Goal: Use online tool/utility: Utilize a website feature to perform a specific function

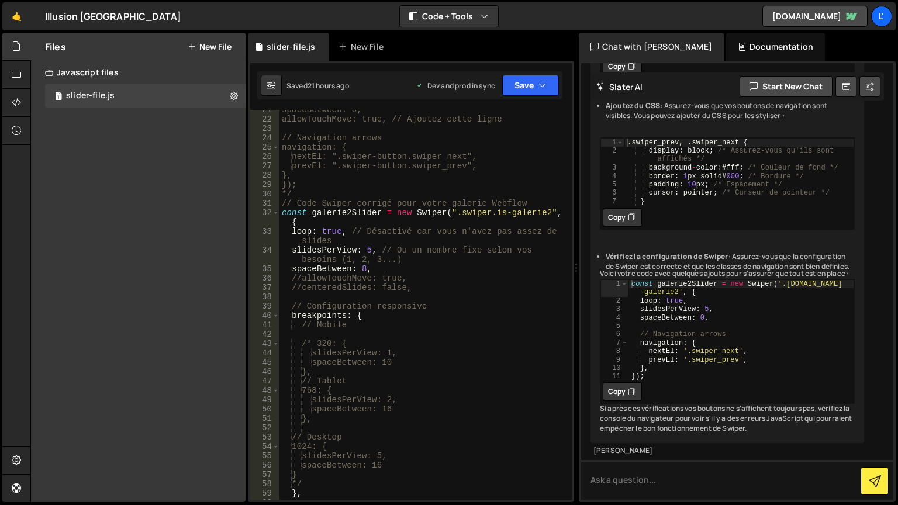
scroll to position [175, 0]
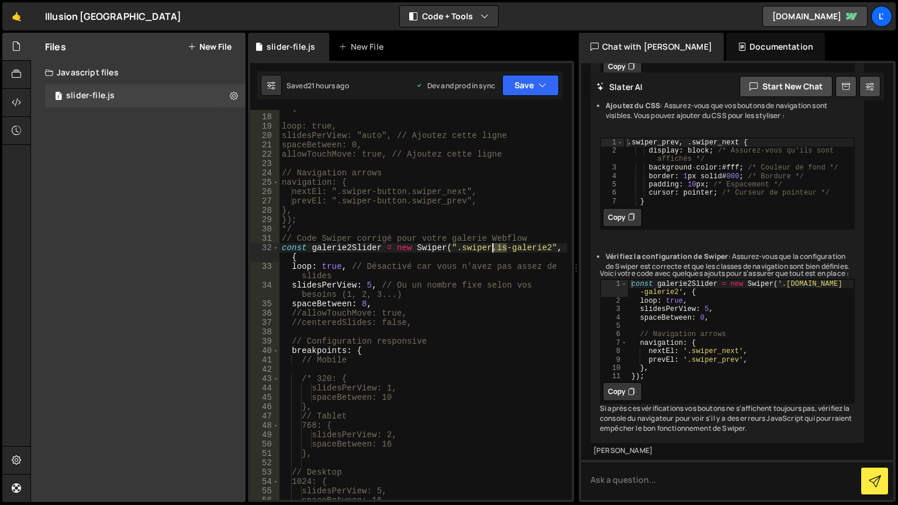
drag, startPoint x: 508, startPoint y: 248, endPoint x: 494, endPoint y: 250, distance: 14.2
click at [494, 250] on div "const galerie2Slider = new Swiper(".swiper.is-galerie2", { loop: true, slidesPe…" at bounding box center [423, 303] width 288 height 418
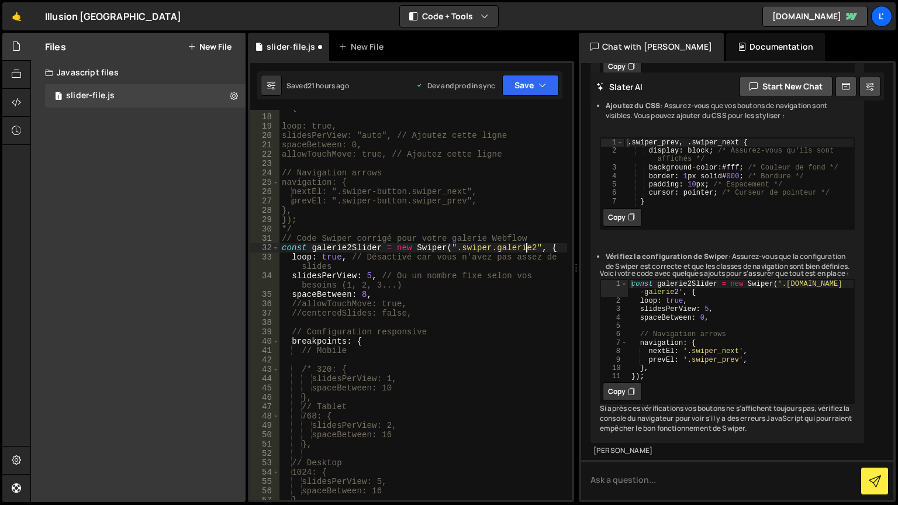
click at [528, 247] on div "const galerie2Slider = new Swiper(".swiper.is-galerie2", { loop: true, slidesPe…" at bounding box center [423, 303] width 288 height 418
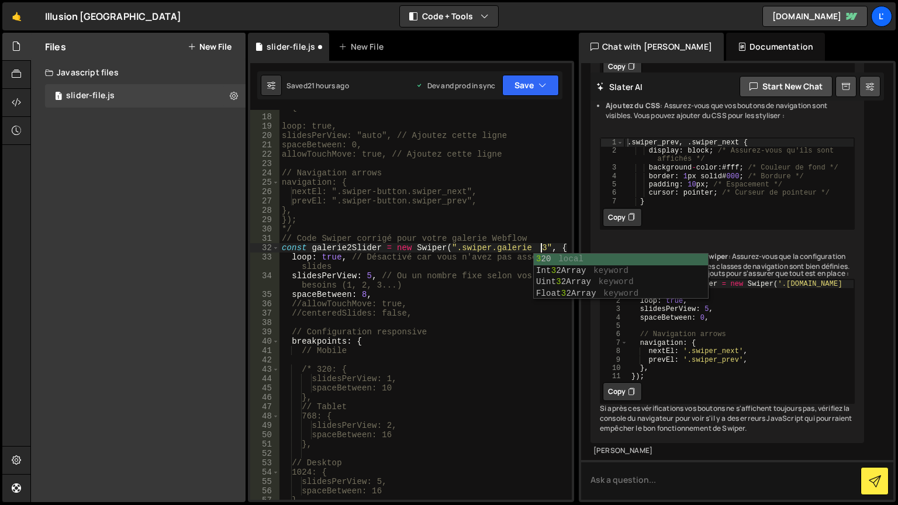
scroll to position [0, 18]
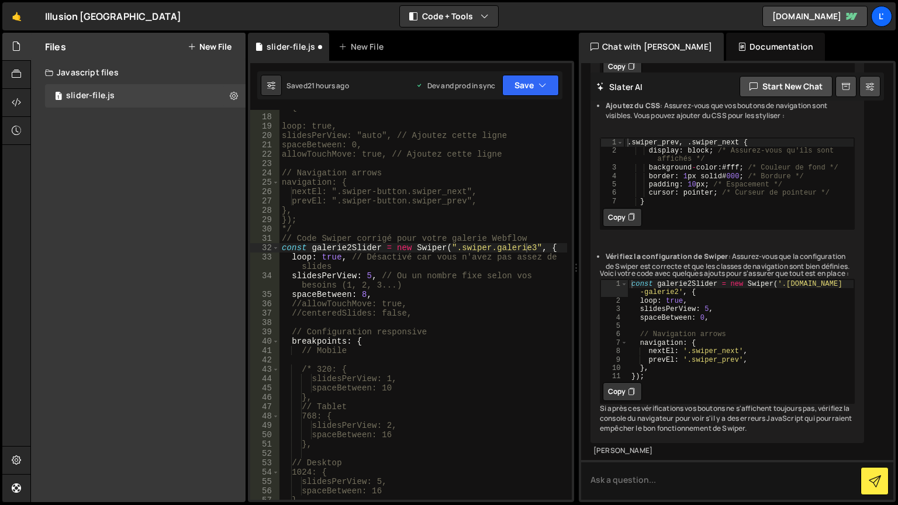
click at [348, 248] on div "const galerie2Slider = new Swiper(".swiper.is-galerie2", { loop: true, slidesPe…" at bounding box center [423, 303] width 288 height 418
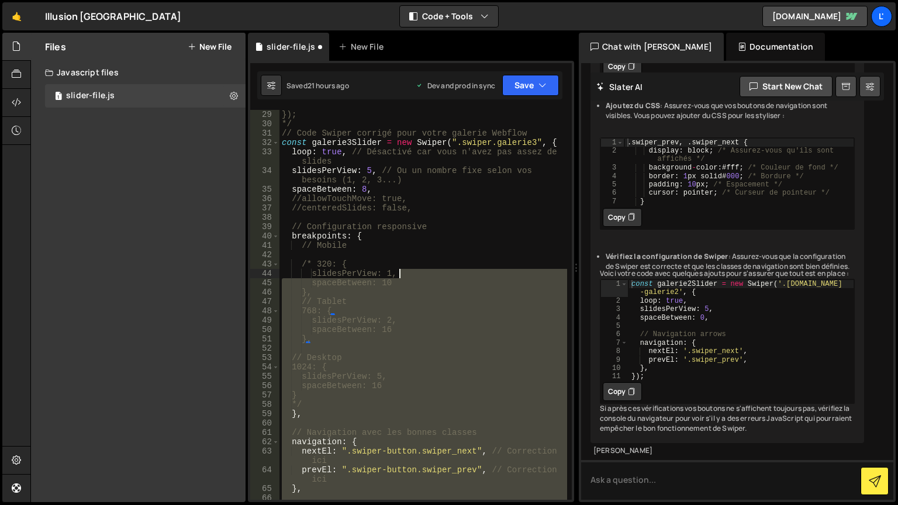
scroll to position [246, 0]
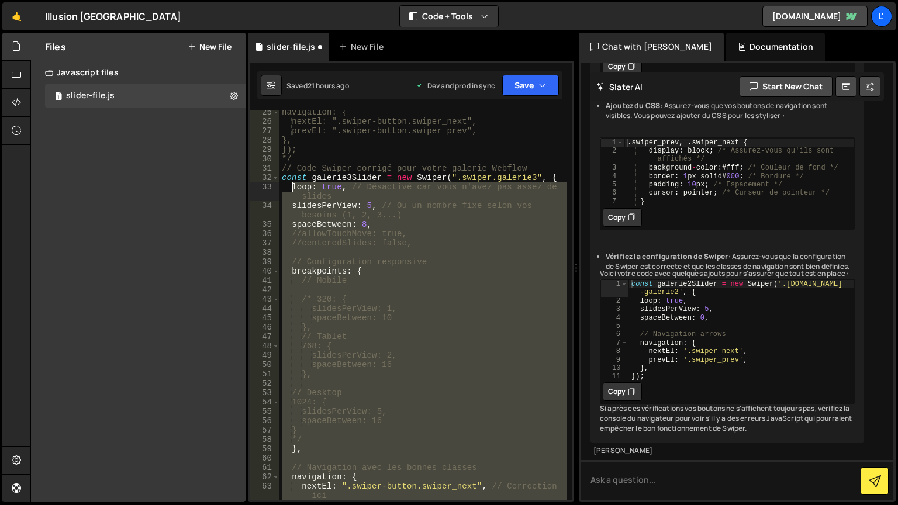
drag, startPoint x: 314, startPoint y: 460, endPoint x: 292, endPoint y: 190, distance: 271.0
click at [292, 190] on div "navigation: { nextEl: ".swiper-button.swiper_next", prevEl: ".swiper-button.swi…" at bounding box center [423, 317] width 288 height 418
type textarea "loop: true, // Désactivé car vous n'avez pas assez de slides slidesPerView: 5, …"
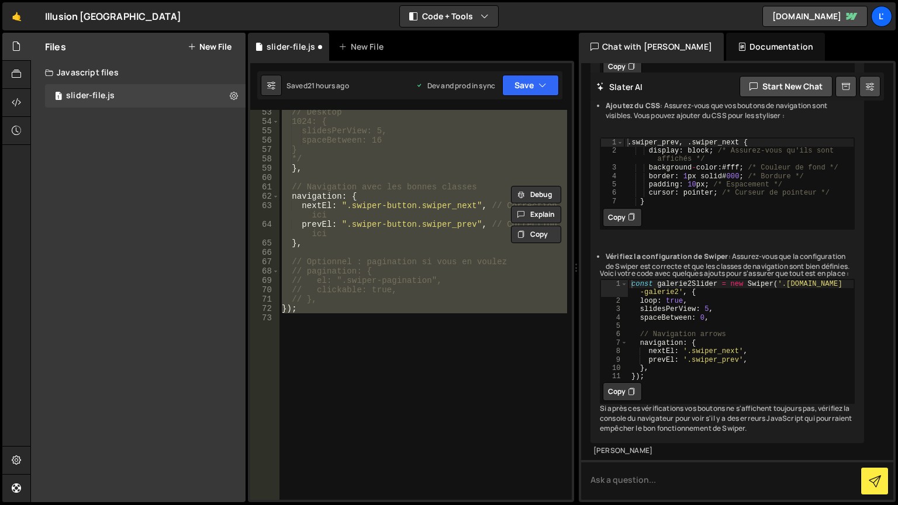
scroll to position [491, 0]
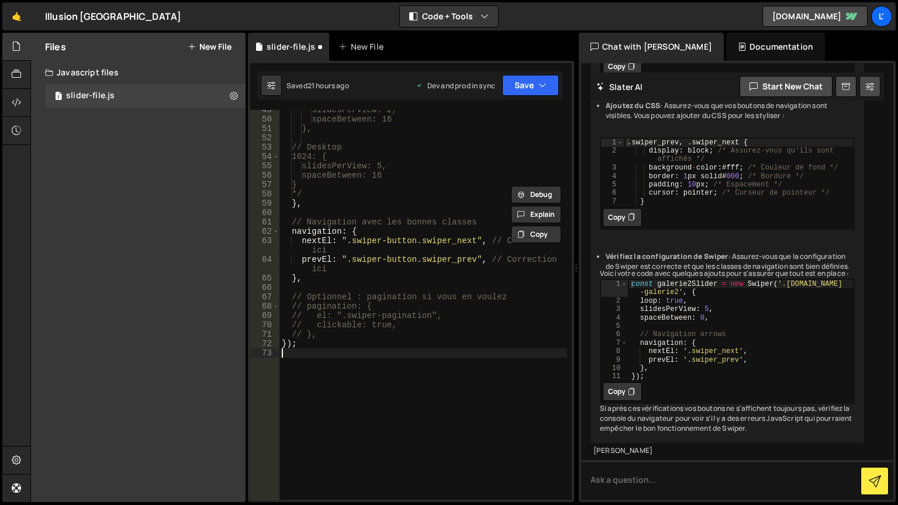
click at [327, 419] on div "slidesPerView: 2, spaceBetween: 16 }, // Desktop 1024: { slidesPerView: 5, spac…" at bounding box center [423, 309] width 288 height 409
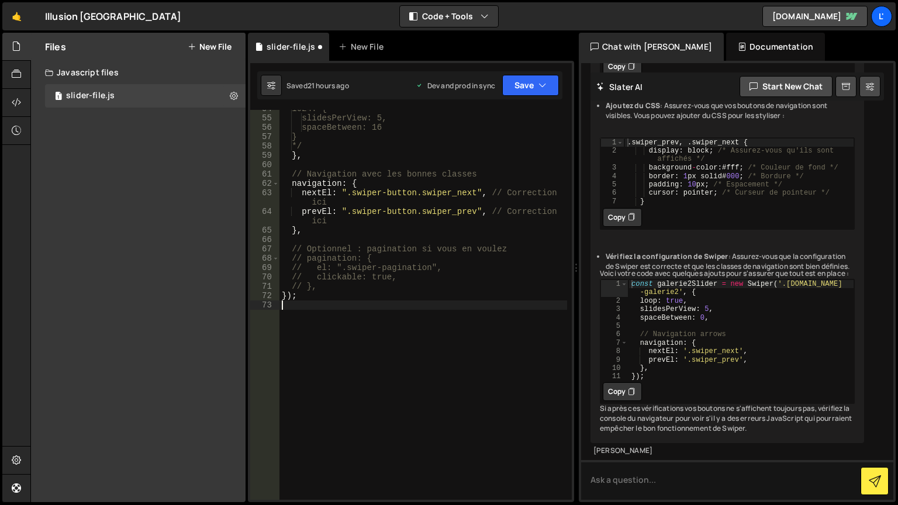
scroll to position [539, 0]
drag, startPoint x: 330, startPoint y: 351, endPoint x: 340, endPoint y: 338, distance: 15.9
click at [340, 338] on div "1024: { slidesPerView: 5, spaceBetween: 16 } */ } , // Navigation avec [PERSON_…" at bounding box center [423, 308] width 288 height 409
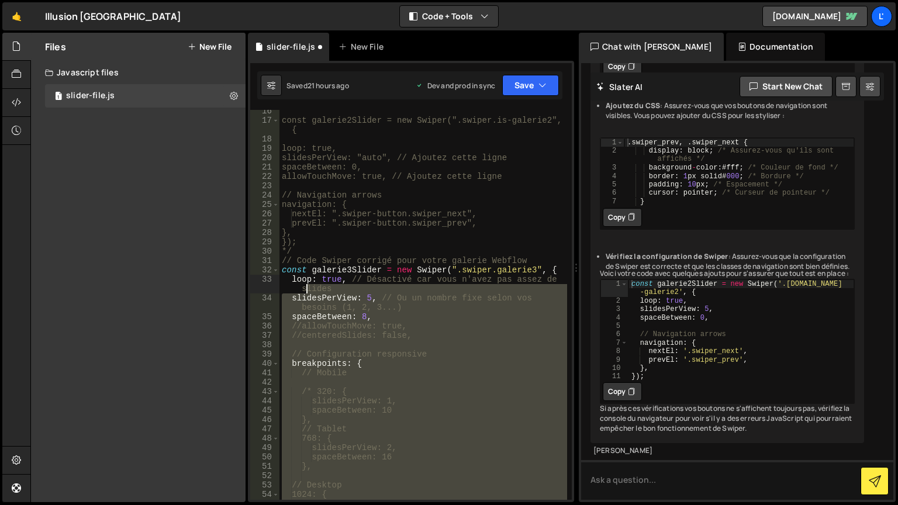
scroll to position [153, 0]
drag, startPoint x: 322, startPoint y: 288, endPoint x: 281, endPoint y: 280, distance: 41.2
click at [281, 280] on div "const galerie2Slider = new Swiper(".swiper.is-galerie2", { loop: true, slidesPe…" at bounding box center [423, 310] width 288 height 409
type textarea "loop: true, // Désactivé car vous n'avez pas assez de slides slidesPerView: 5, …"
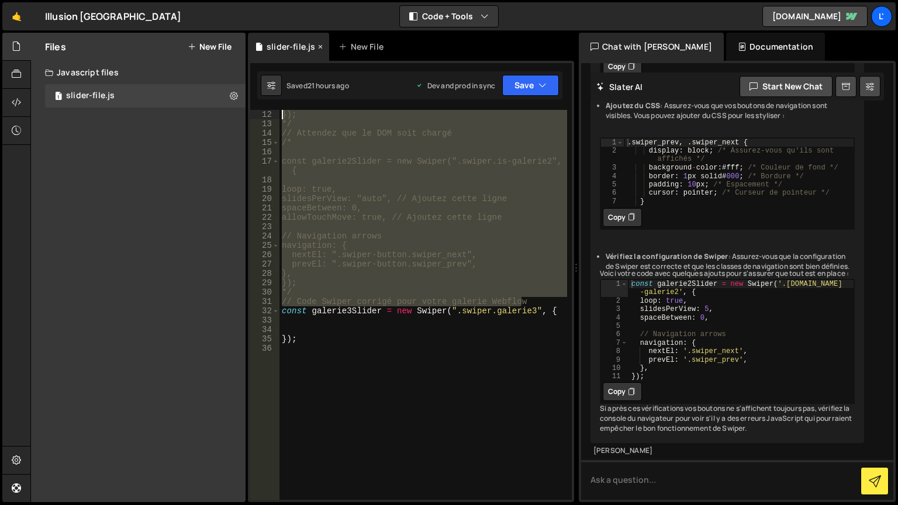
scroll to position [0, 0]
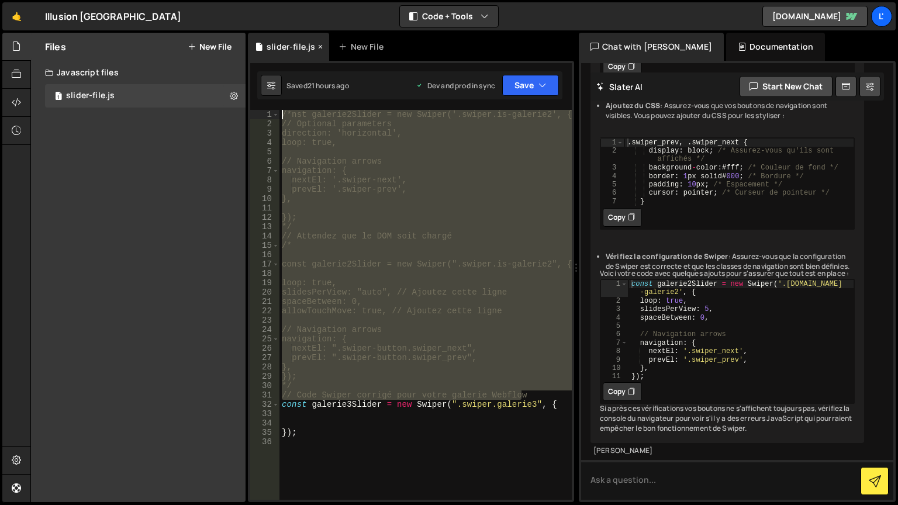
drag, startPoint x: 535, startPoint y: 265, endPoint x: 249, endPoint y: 50, distance: 357.4
click at [250, 49] on div "Debug Explain Copy slider-file.js New File Saved 21 hours ago Dev and prod in s…" at bounding box center [411, 268] width 326 height 470
type textarea "/*nst galerie2Slider = new Swiper('.swiper.is-galerie2', { // Optional paramete…"
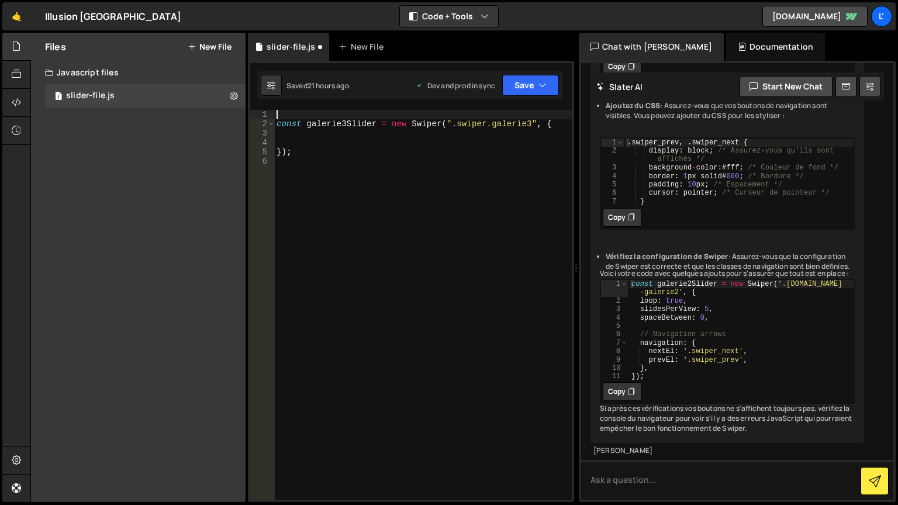
click at [332, 159] on div "const galerie3Slider = new Swiper ( ".swiper.galerie3" , { }) ;" at bounding box center [423, 314] width 298 height 409
click at [542, 119] on div "const galerie3Slider = new Swiper ( ".swiper.galerie3" , { }) ;" at bounding box center [423, 314] width 298 height 409
type textarea "{"
click at [323, 147] on div "const galerie3Slider = new Swiper ( ".swiper.galerie3" , { }) ;" at bounding box center [423, 314] width 298 height 409
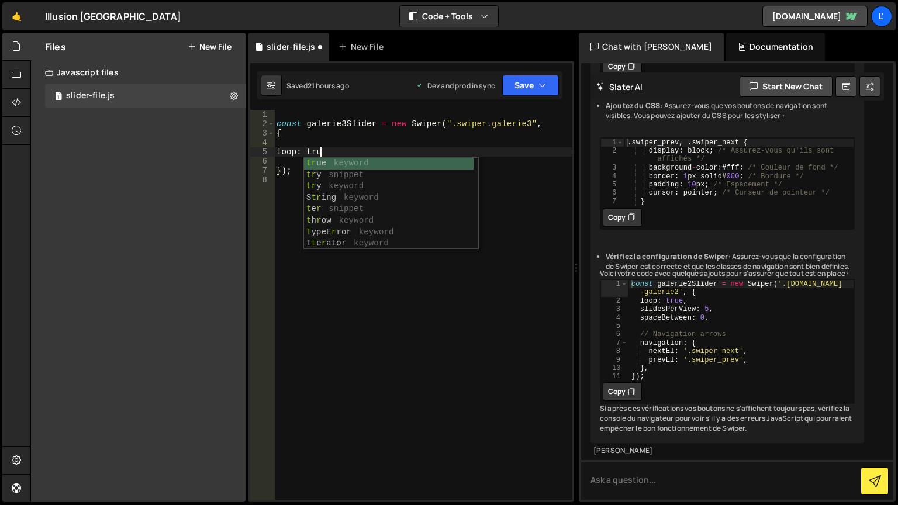
scroll to position [0, 2]
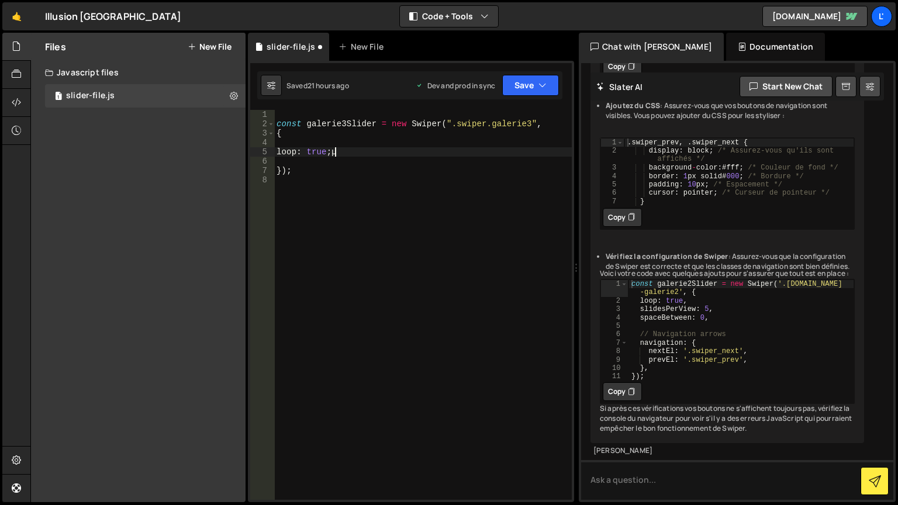
type textarea "loop: true;"
type textarea "loop: true,"
type textarea "slidesPerView:"
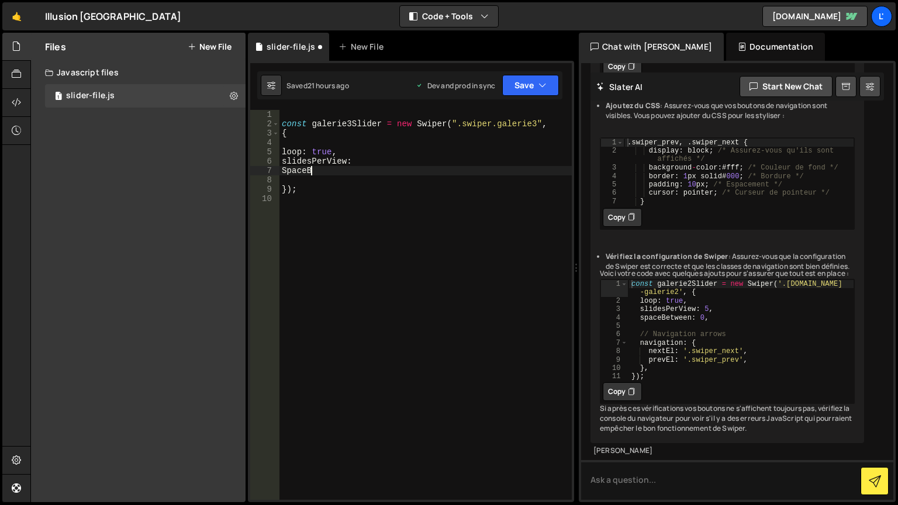
scroll to position [0, 1]
click at [326, 173] on div "const galerie3Slider = new Swiper ( ".swiper.galerie3" , { loop : true , slides…" at bounding box center [425, 314] width 292 height 409
drag, startPoint x: 325, startPoint y: 175, endPoint x: 275, endPoint y: 170, distance: 49.9
click at [275, 170] on div "SpaceB 1 2 3 4 5 6 7 8 9 10 const galerie3Slider = new Swiper ( ".swiper.galeri…" at bounding box center [411, 305] width 322 height 390
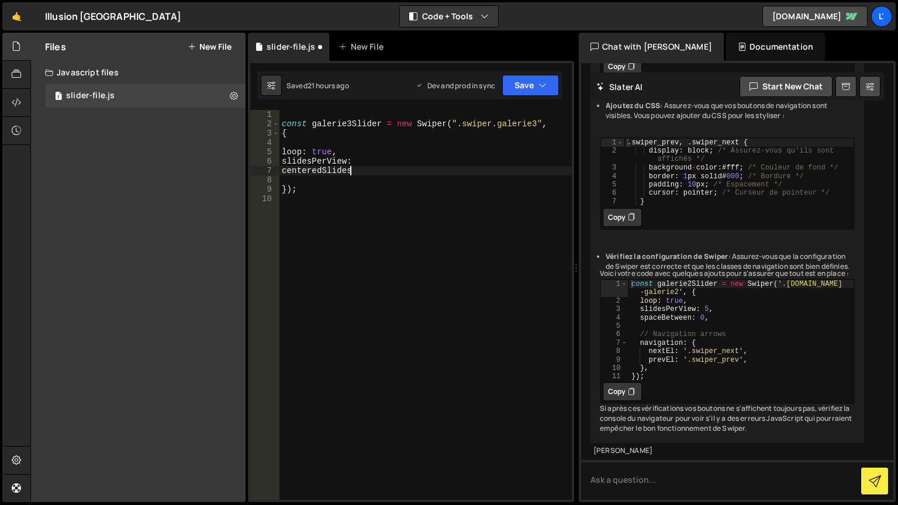
click at [498, 170] on div "const galerie3Slider = new Swiper ( ".swiper.galerie3" , { loop : true , slides…" at bounding box center [425, 314] width 292 height 409
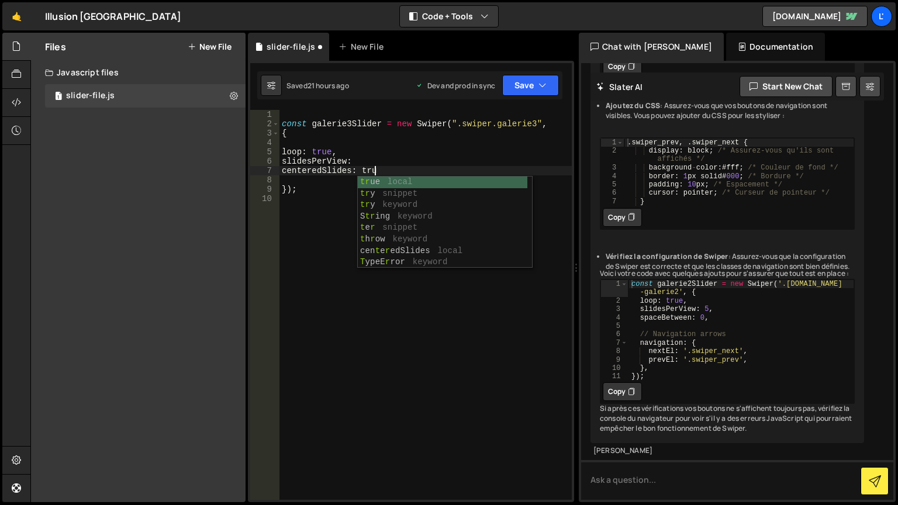
scroll to position [0, 6]
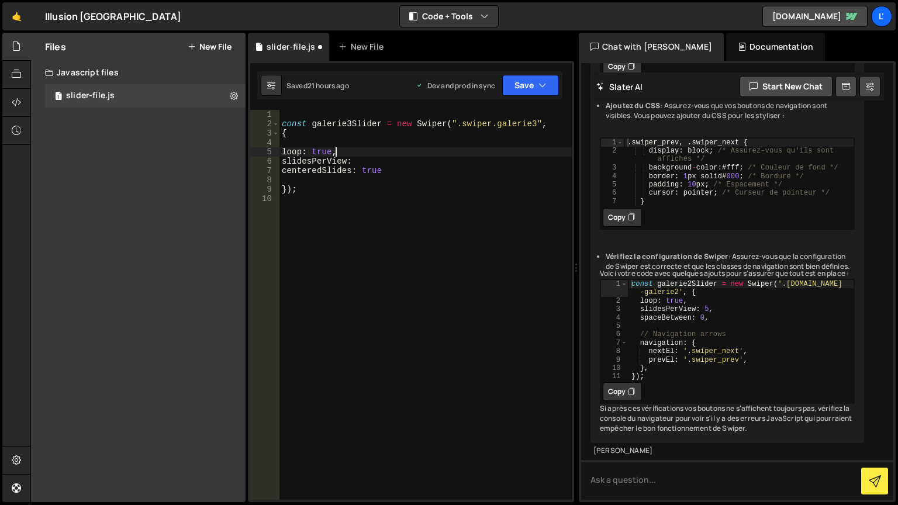
click at [383, 152] on div "const galerie3Slider = new Swiper ( ".swiper.galerie3" , { loop : true , slides…" at bounding box center [425, 314] width 292 height 409
click at [383, 158] on div "const galerie3Slider = new Swiper ( ".swiper.galerie3" , { loop : true , slides…" at bounding box center [425, 314] width 292 height 409
type textarea "slidesPerView: 2,"
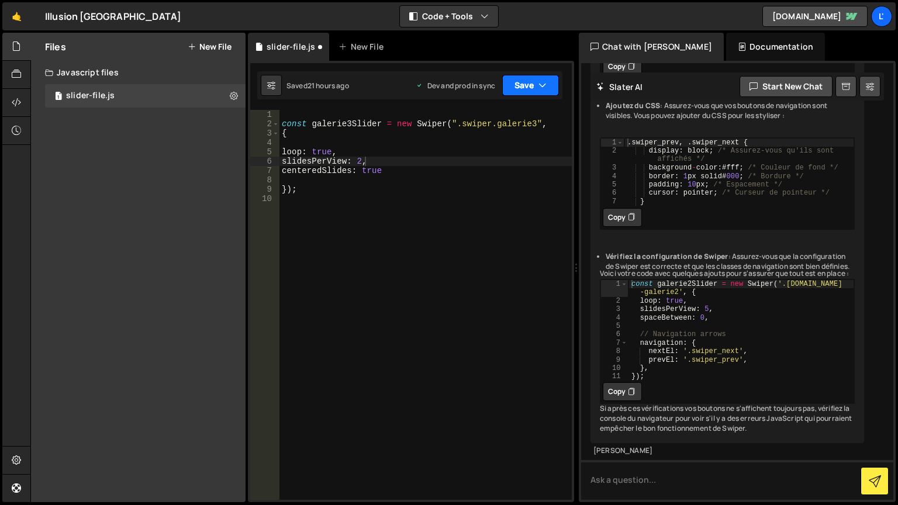
click at [538, 81] on icon "button" at bounding box center [542, 86] width 8 height 12
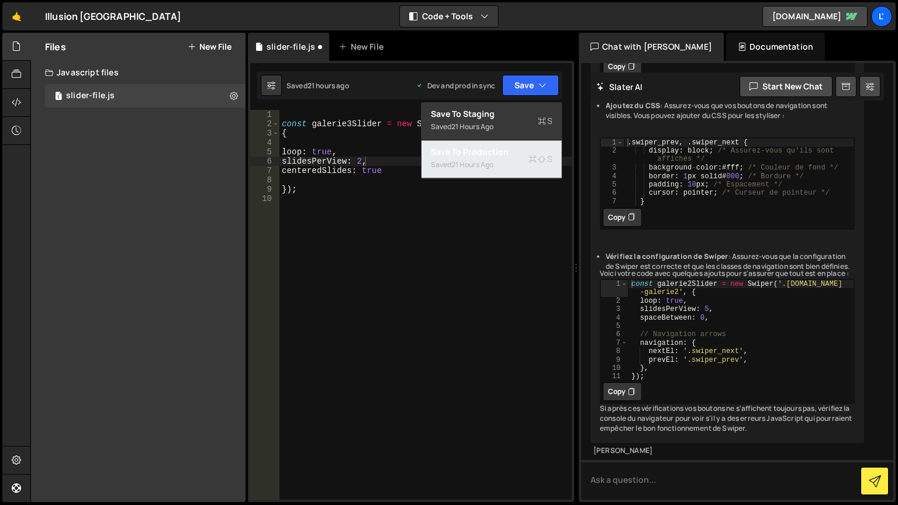
click at [514, 164] on div "Saved 21 hours ago" at bounding box center [492, 165] width 122 height 14
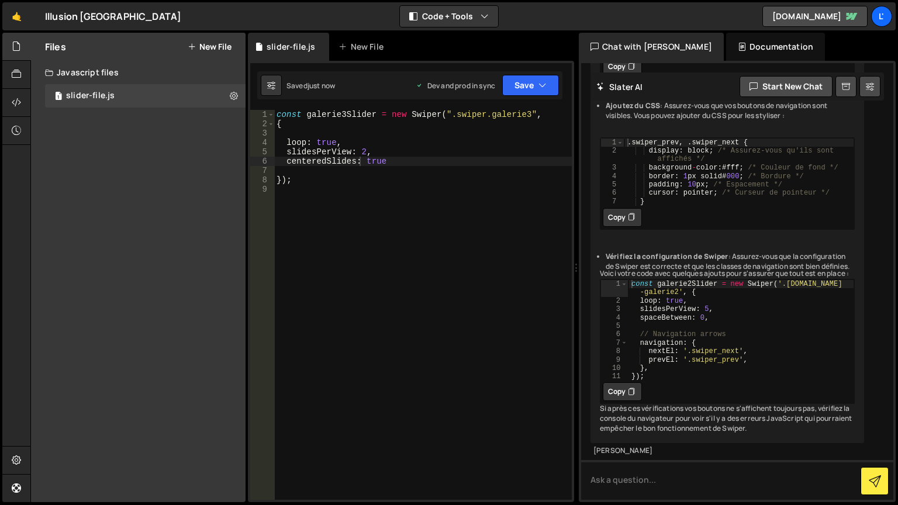
click at [338, 254] on div "const galerie3Slider = new Swiper ( ".swiper.galerie3" , { loop : true , slides…" at bounding box center [423, 314] width 298 height 409
click at [374, 222] on div "const galerie3Slider = new Swiper ( ".swiper.galerie3" , { loop : true , slides…" at bounding box center [423, 314] width 298 height 409
click at [537, 89] on button "Save" at bounding box center [530, 85] width 57 height 21
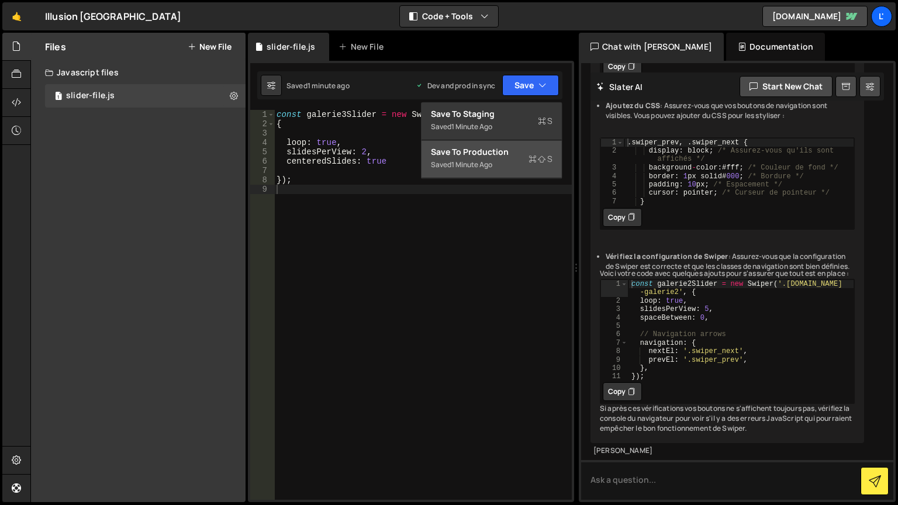
click at [505, 164] on div "Saved 1 minute ago" at bounding box center [492, 165] width 122 height 14
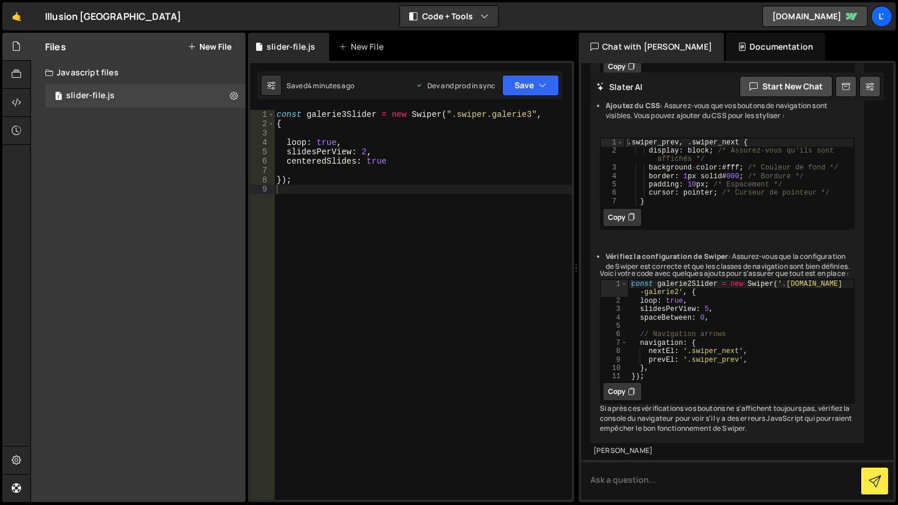
click at [390, 159] on div "const galerie3Slider = new Swiper ( ".swiper.galerie3" , { loop : true , slides…" at bounding box center [423, 314] width 298 height 409
type textarea "centeredSlides: true,"
click at [540, 85] on icon "button" at bounding box center [542, 86] width 8 height 12
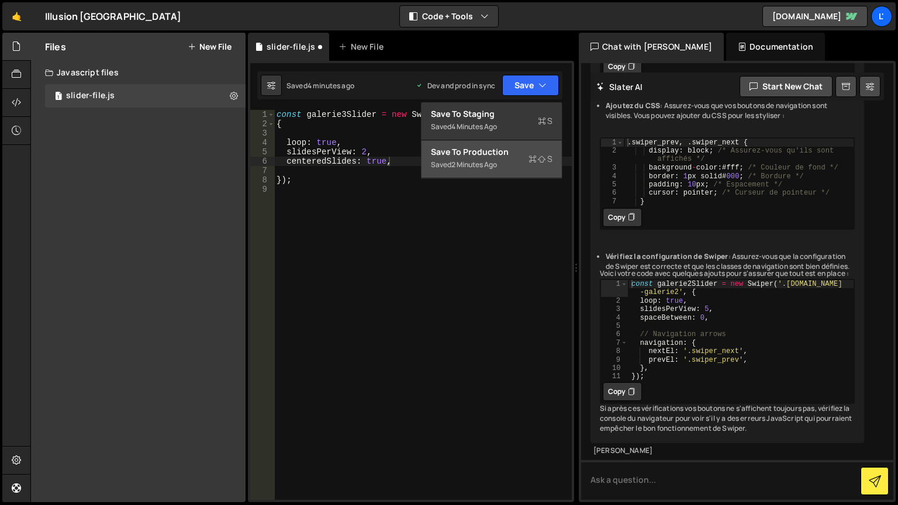
click at [506, 154] on div "Save to Production S" at bounding box center [492, 152] width 122 height 12
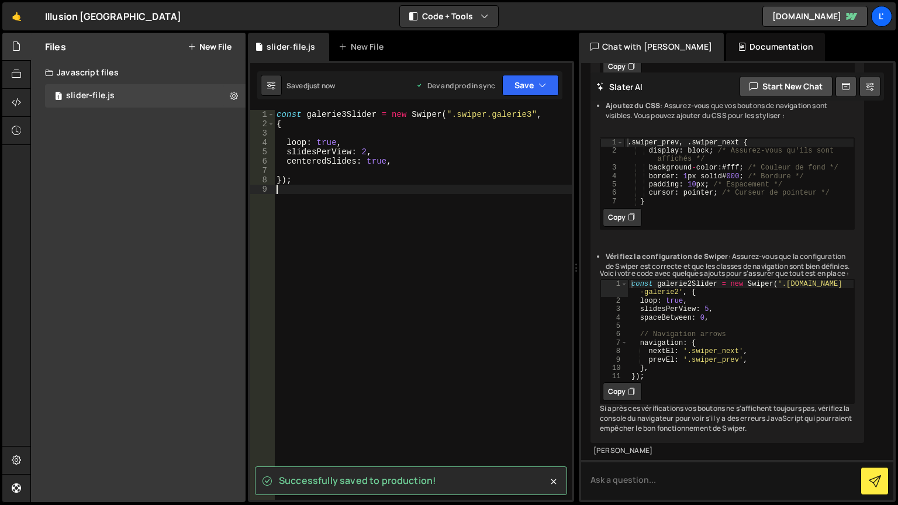
scroll to position [0, 0]
click at [437, 300] on div "const galerie3Slider = new Swiper ( ".swiper.galerie3" , { loop : true , slides…" at bounding box center [423, 314] width 298 height 409
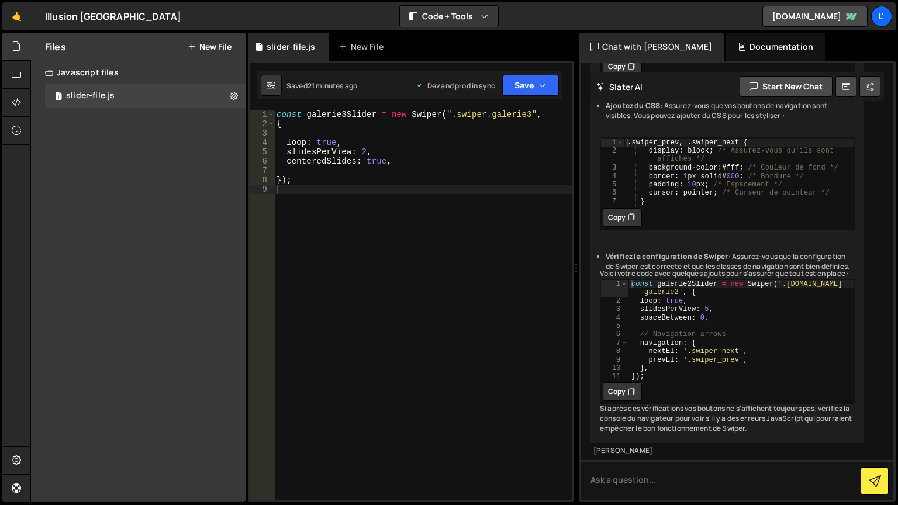
click at [365, 152] on div "const galerie3Slider = new Swiper ( ".swiper.galerie3" , { loop : true , slides…" at bounding box center [423, 314] width 298 height 409
type textarea "slidesPerView: 6,"
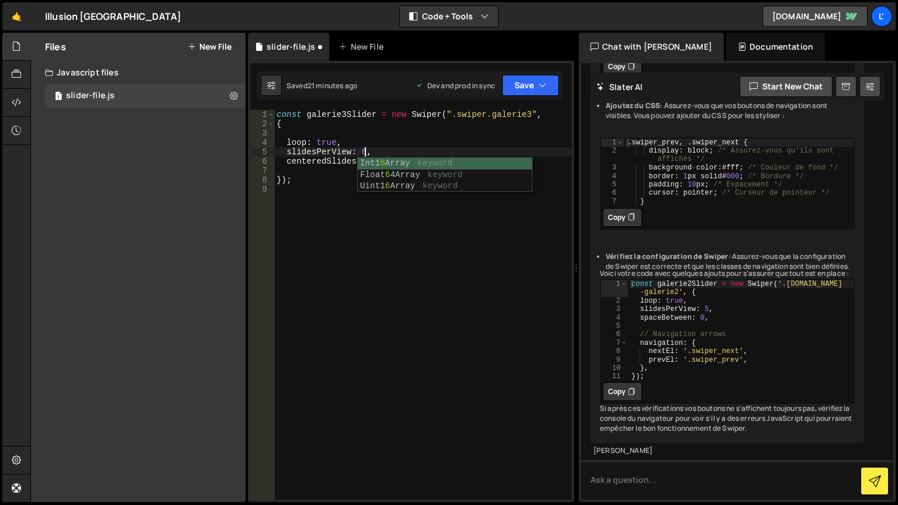
scroll to position [0, 5]
click at [458, 330] on div "const galerie3Slider = new Swiper ( ".swiper.galerie3" , { loop : true , slides…" at bounding box center [423, 314] width 298 height 409
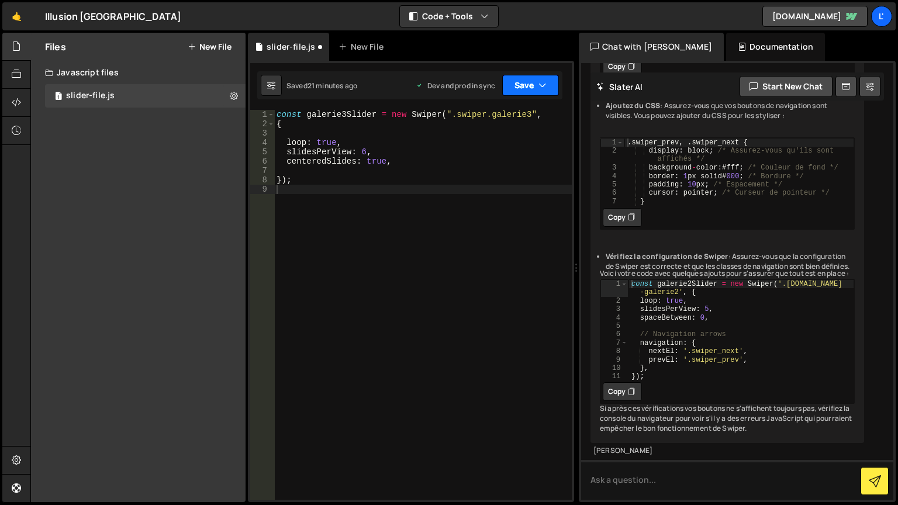
click at [509, 85] on button "Save" at bounding box center [530, 85] width 57 height 21
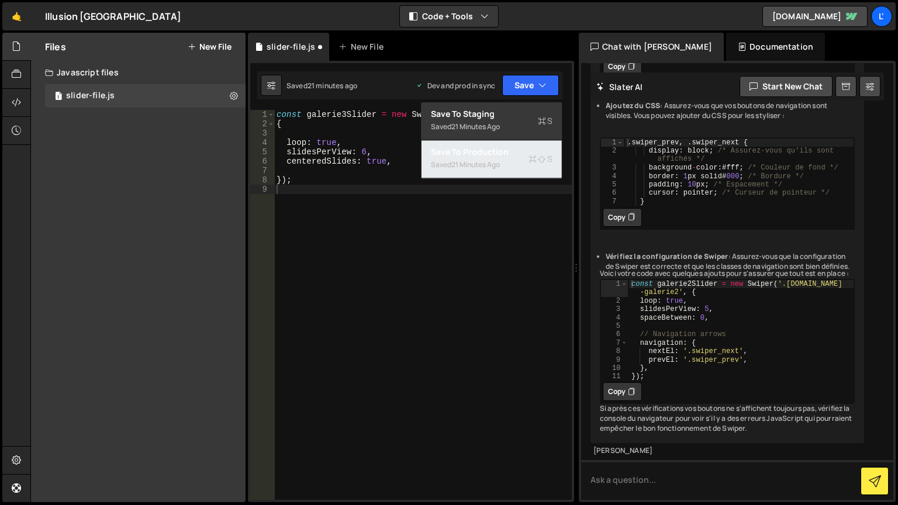
click at [507, 153] on div "Save to Production S" at bounding box center [492, 152] width 122 height 12
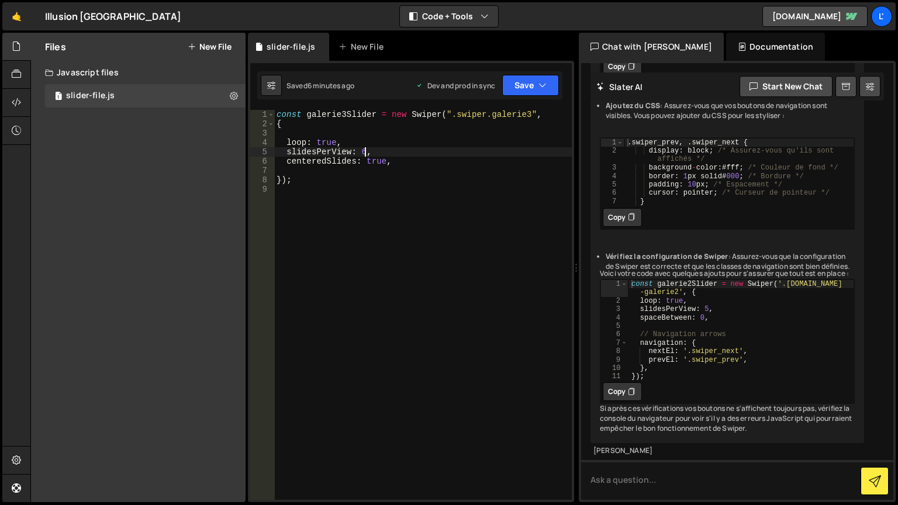
click at [363, 154] on div "const galerie3Slider = new Swiper ( ".swiper.galerie3" , { loop : true , slides…" at bounding box center [423, 314] width 298 height 409
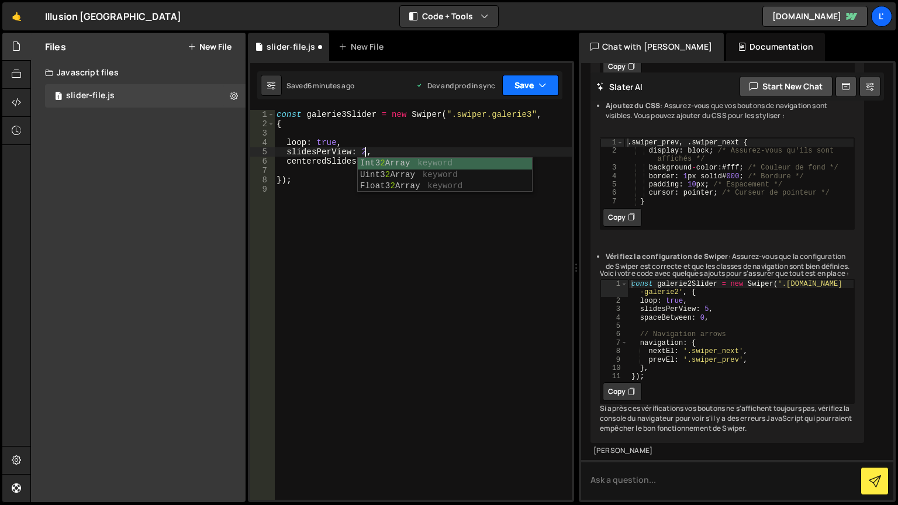
type textarea "slidesPerView: 2,"
click at [539, 80] on icon "button" at bounding box center [542, 86] width 8 height 12
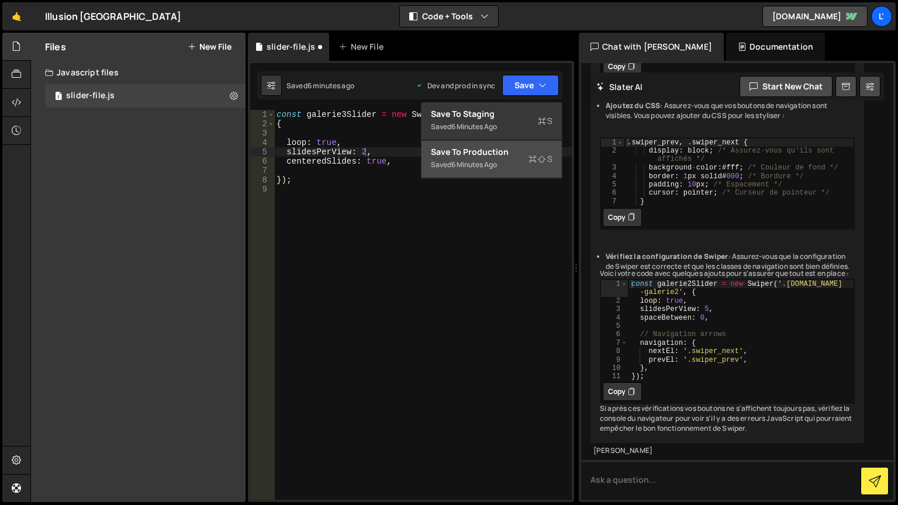
click at [526, 162] on div "Saved 6 minutes ago" at bounding box center [492, 165] width 122 height 14
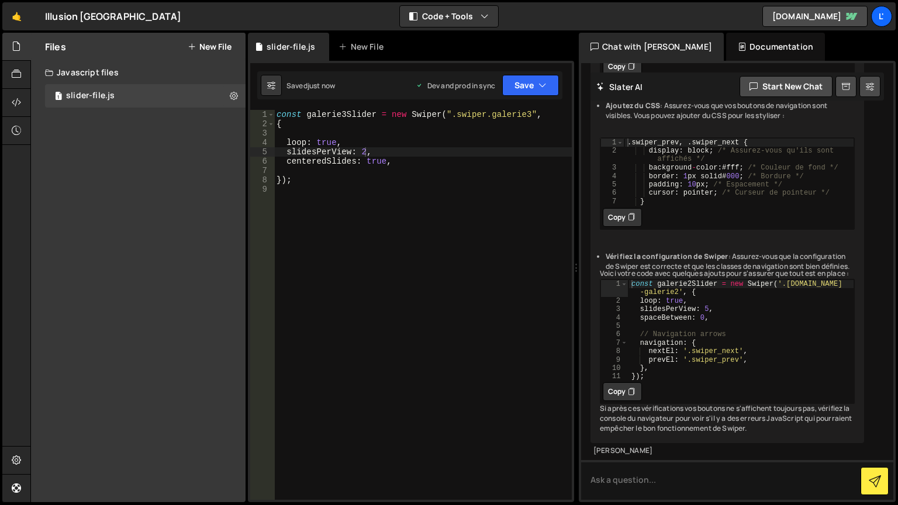
scroll to position [0, 0]
click at [402, 276] on div "const galerie3Slider = new Swiper ( ".swiper.galerie3" , { loop : true , slides…" at bounding box center [423, 314] width 298 height 409
click at [405, 166] on div "const galerie3Slider = new Swiper ( ".swiper.galerie3" , { loop : true , slides…" at bounding box center [423, 314] width 298 height 409
click at [392, 158] on div "const galerie3Slider = new Swiper ( ".swiper.galerie3" , { loop : true , slides…" at bounding box center [423, 314] width 298 height 409
type textarea "centeredSlides: true,"
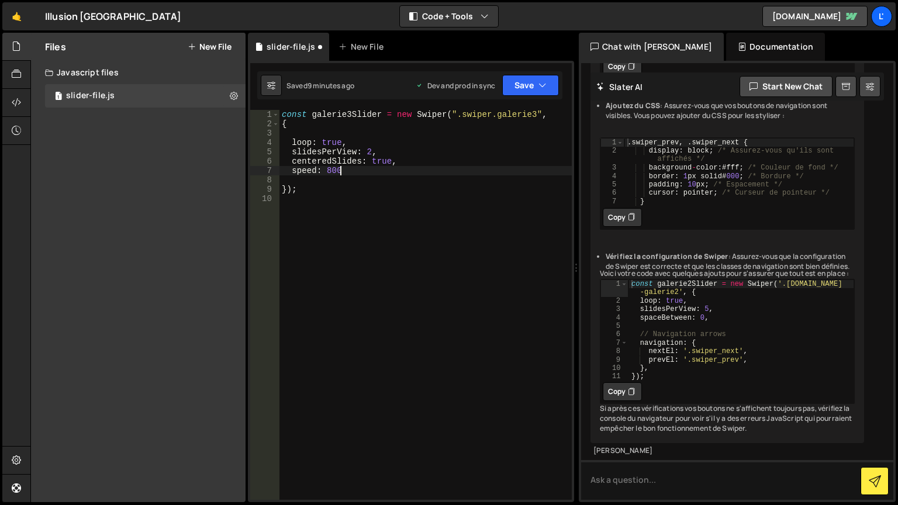
scroll to position [0, 4]
type textarea "speed: 800,"
click at [521, 78] on button "Save" at bounding box center [530, 85] width 57 height 21
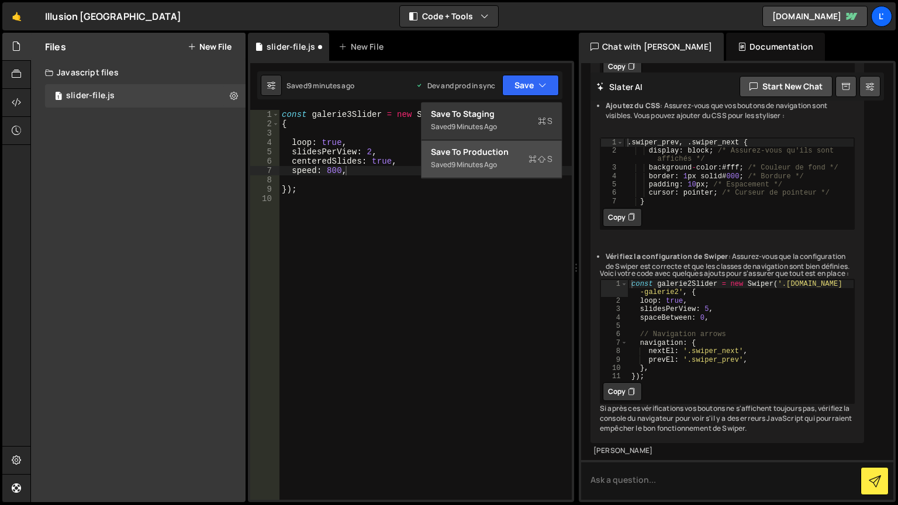
click at [514, 160] on div "Saved 9 minutes ago" at bounding box center [492, 165] width 122 height 14
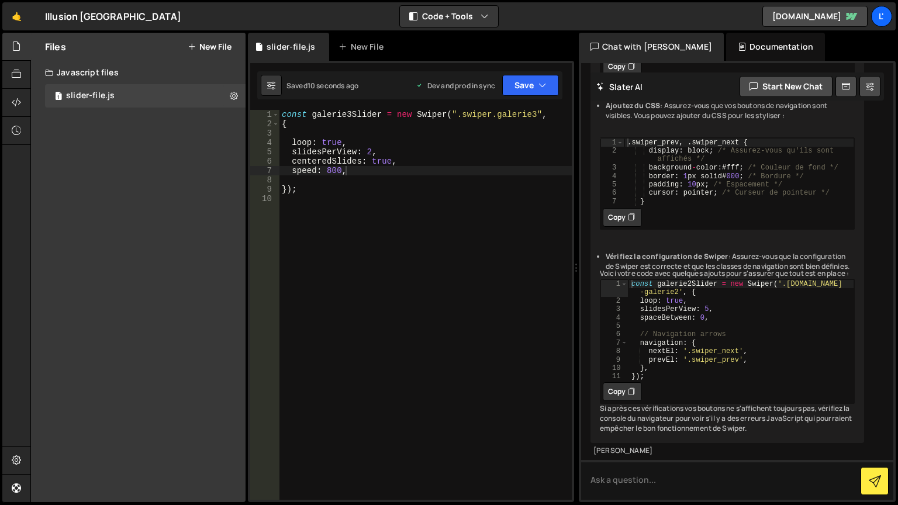
scroll to position [0, 0]
click at [500, 258] on div "const galerie3Slider = new Swiper ( ".swiper.galerie3" , { loop : true , slides…" at bounding box center [425, 314] width 292 height 409
click at [372, 174] on div "const galerie3Slider = new Swiper ( ".swiper.galerie3" , { loop : true , slides…" at bounding box center [425, 314] width 292 height 409
type textarea "speed: 800,"
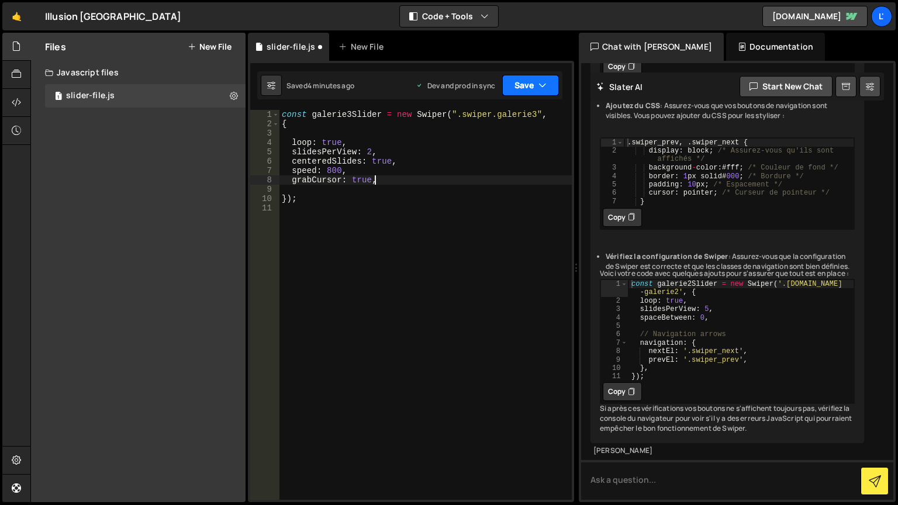
click at [520, 95] on button "Save" at bounding box center [530, 85] width 57 height 21
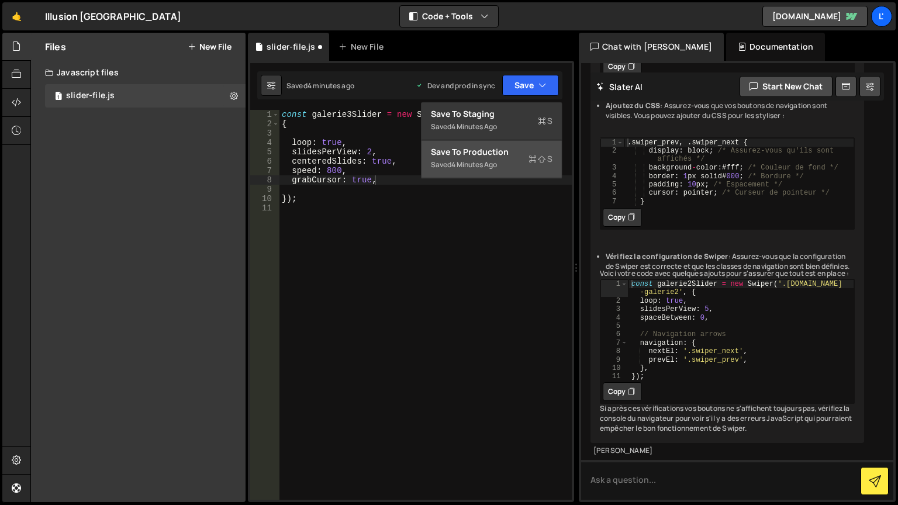
click at [494, 158] on div "Saved 4 minutes ago" at bounding box center [492, 165] width 122 height 14
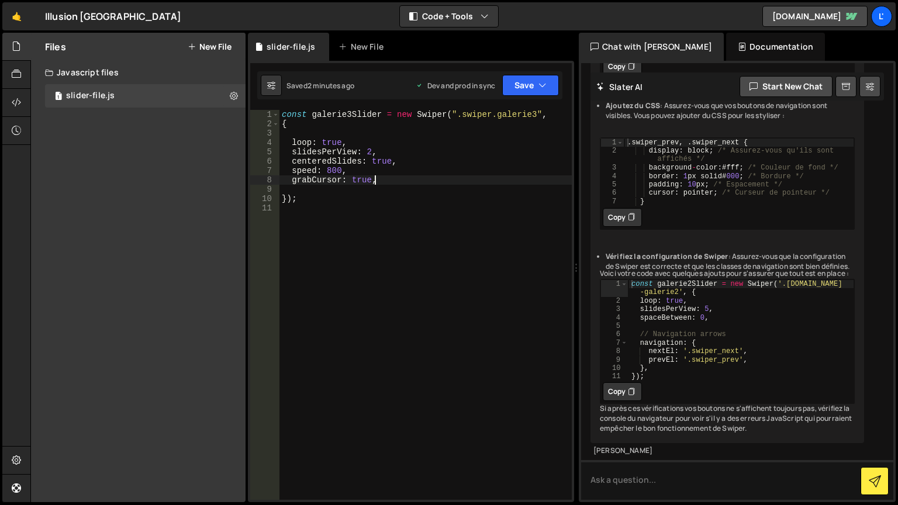
click at [395, 180] on div "const galerie3Slider = new Swiper ( ".swiper.galerie3" , { loop : true , slides…" at bounding box center [425, 314] width 292 height 409
type textarea "grabCursor: true"
click at [521, 92] on button "Save" at bounding box center [530, 85] width 57 height 21
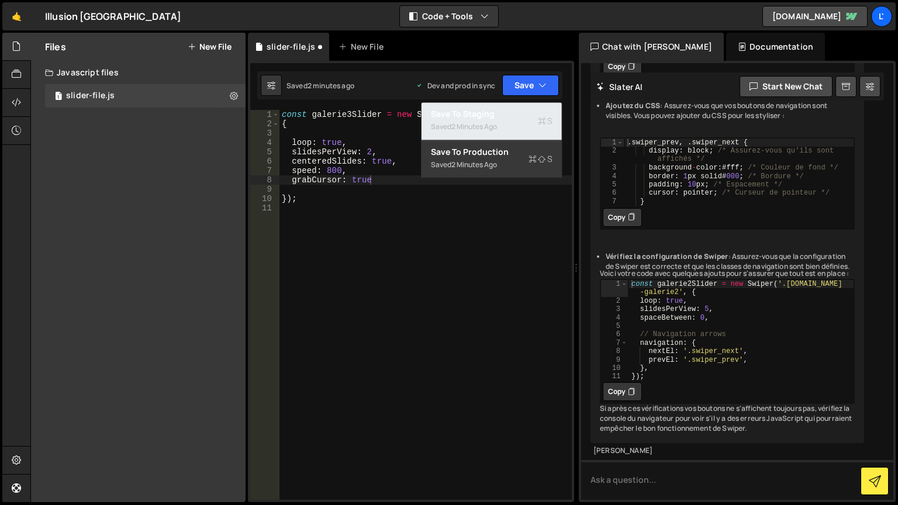
click at [514, 140] on button "Save to Staging S Saved 2 minutes ago" at bounding box center [491, 121] width 140 height 38
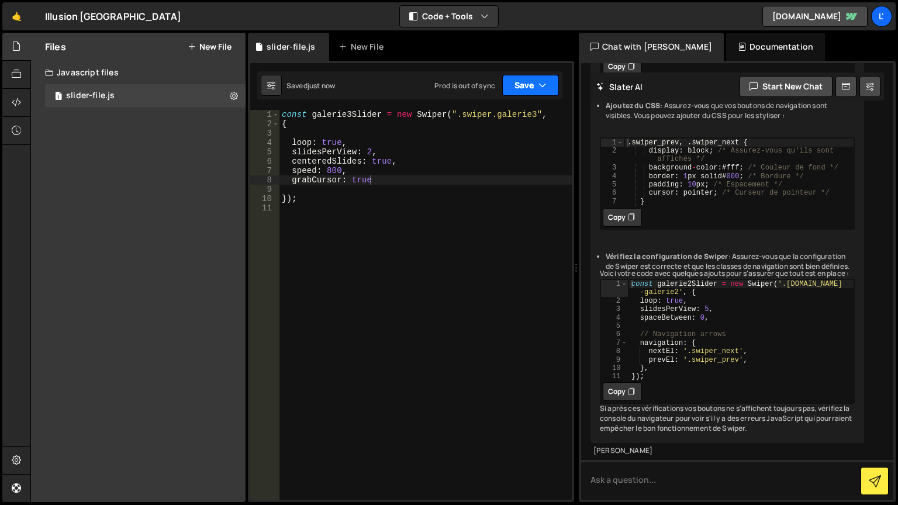
click at [517, 89] on button "Save" at bounding box center [530, 85] width 57 height 21
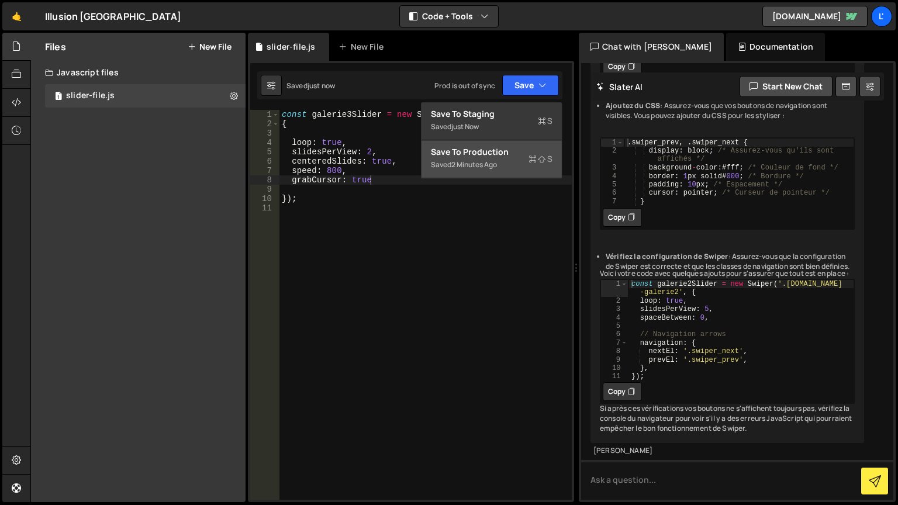
click at [497, 153] on div "Save to Production S" at bounding box center [492, 152] width 122 height 12
